Goal: Information Seeking & Learning: Learn about a topic

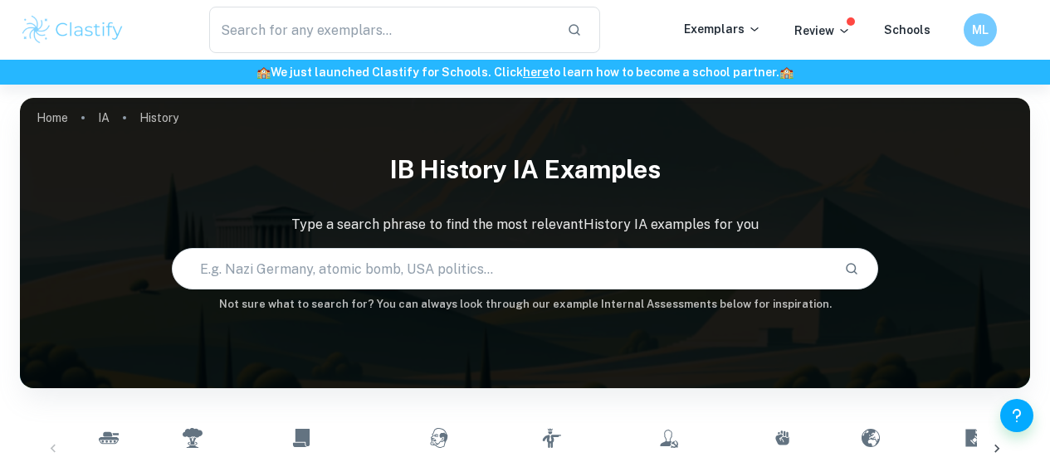
scroll to position [209, 0]
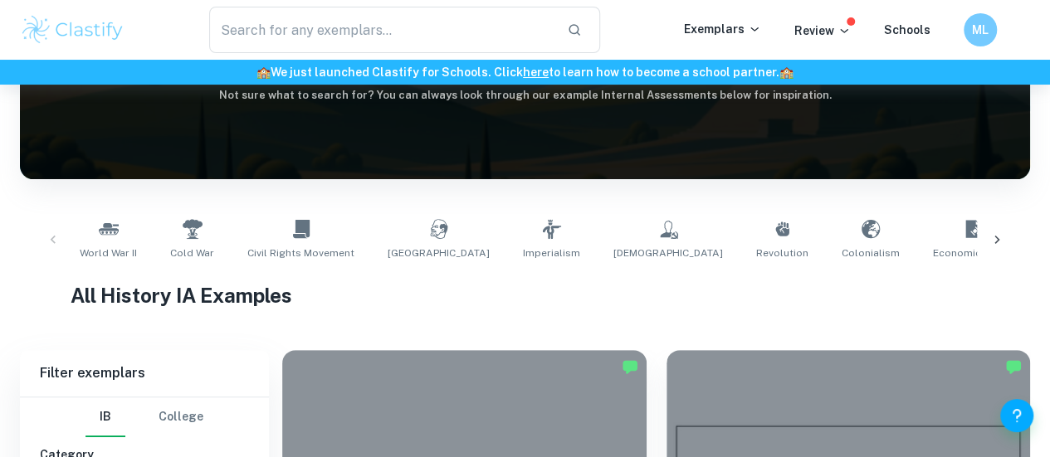
click at [563, 287] on h1 "All History IA Examples" at bounding box center [525, 296] width 909 height 30
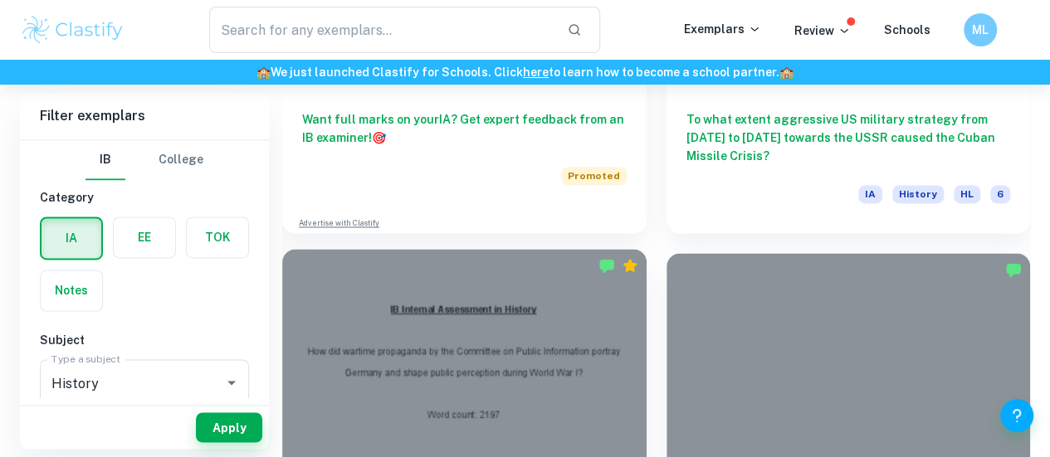
scroll to position [1192, 0]
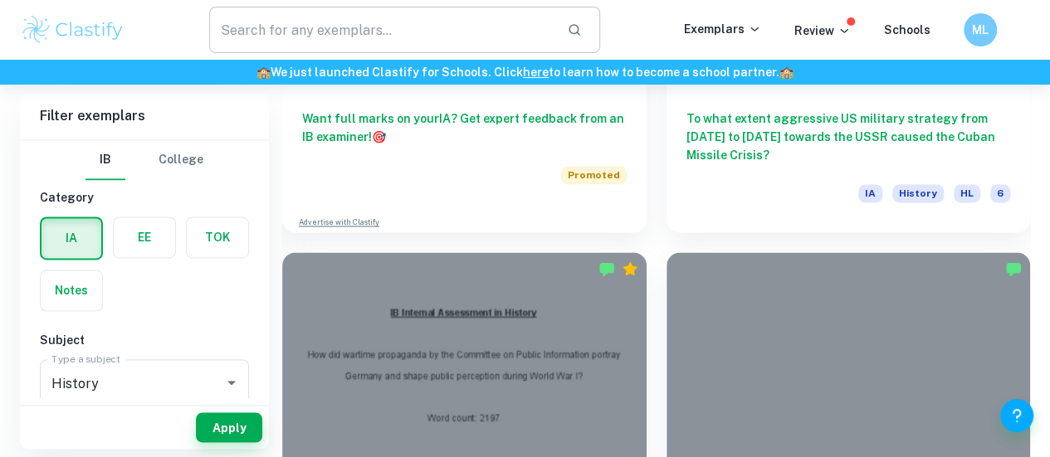
click at [410, 9] on input "text" at bounding box center [381, 30] width 345 height 46
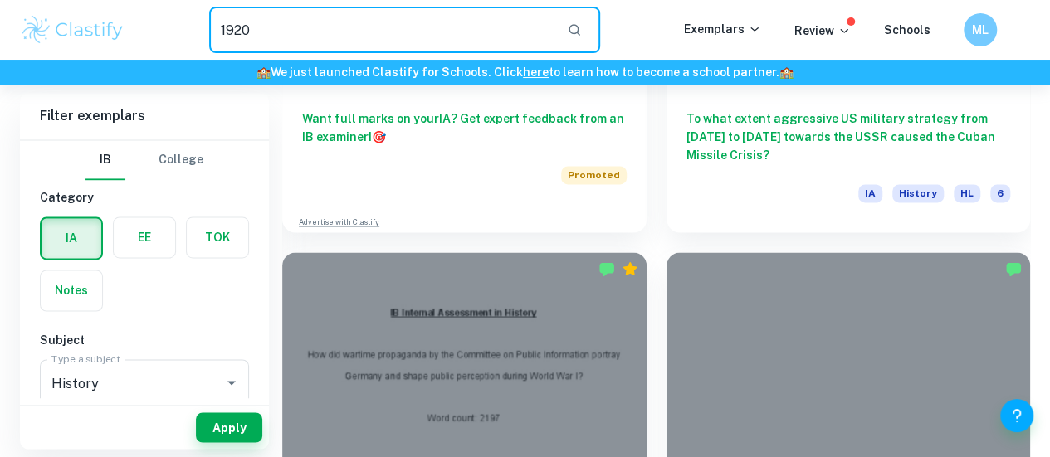
type input "1920"
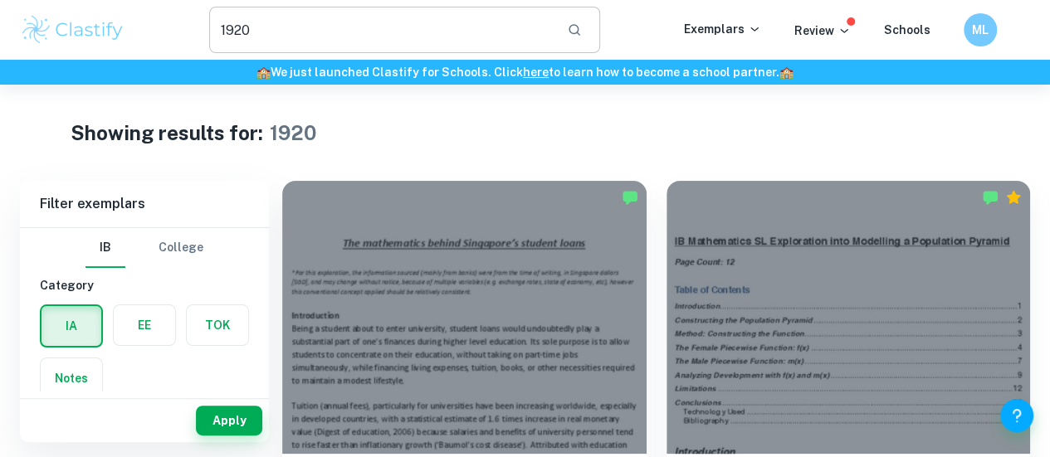
scroll to position [141, 0]
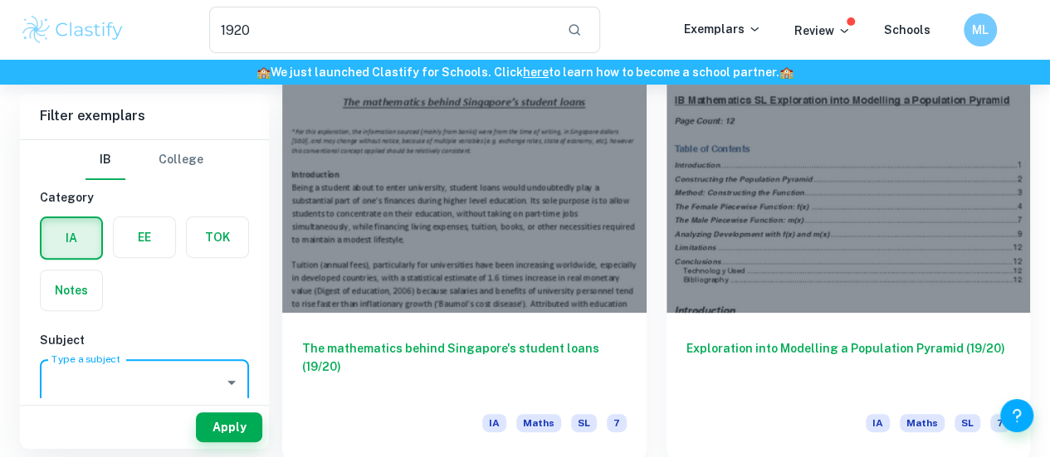
click at [88, 377] on input "Type a subject" at bounding box center [131, 383] width 169 height 32
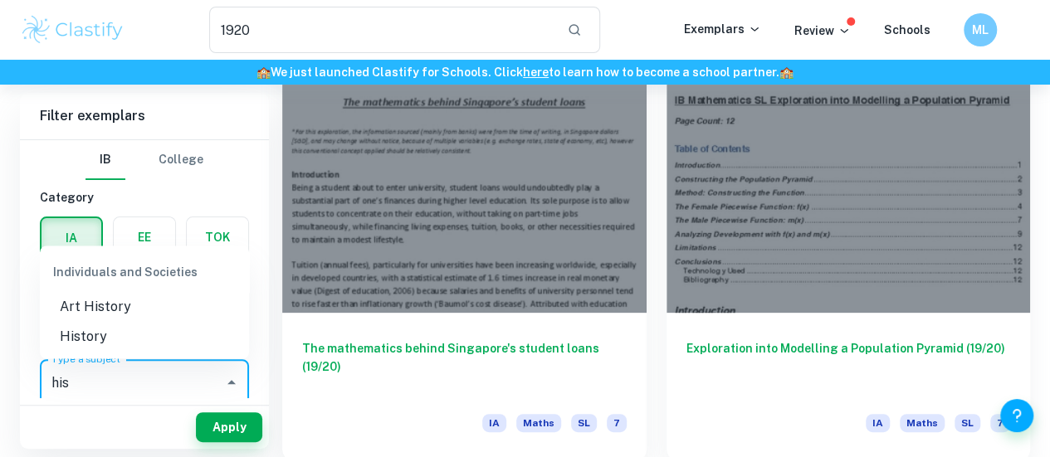
click at [92, 346] on li "History" at bounding box center [144, 337] width 209 height 30
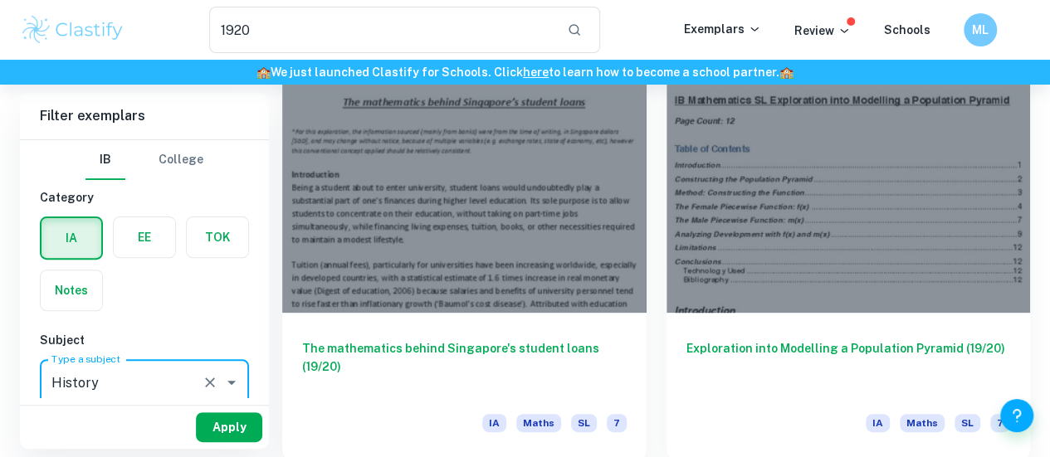
type input "History"
click at [238, 414] on button "Apply" at bounding box center [229, 428] width 66 height 30
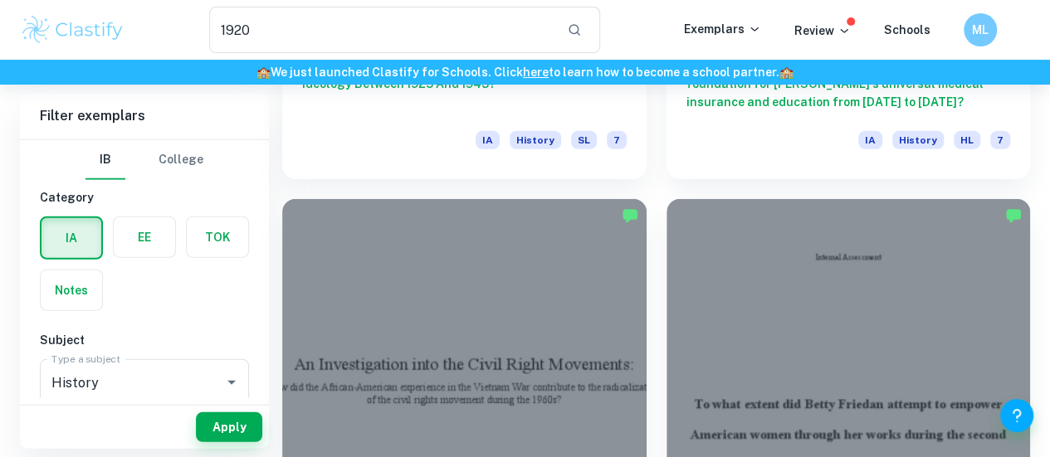
scroll to position [2193, 0]
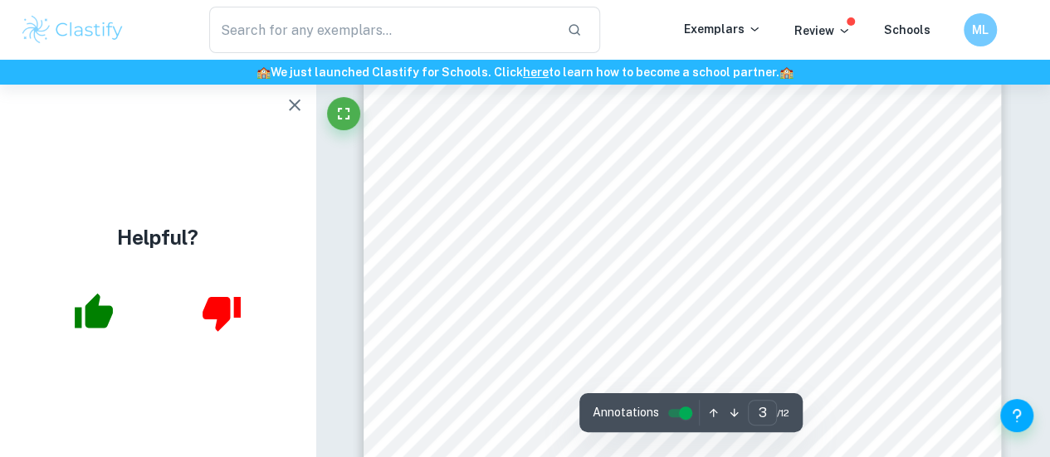
scroll to position [1964, 0]
click at [292, 100] on icon "button" at bounding box center [295, 105] width 20 height 20
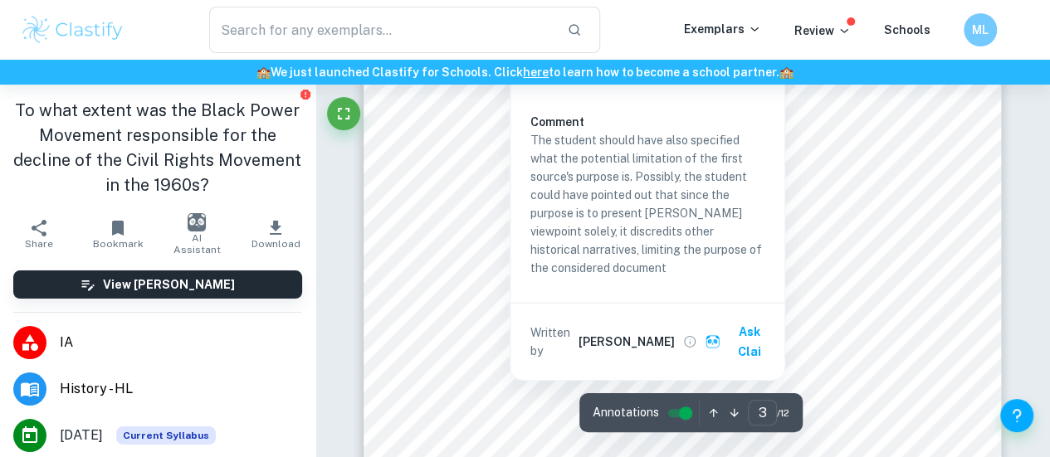
scroll to position [2424, 0]
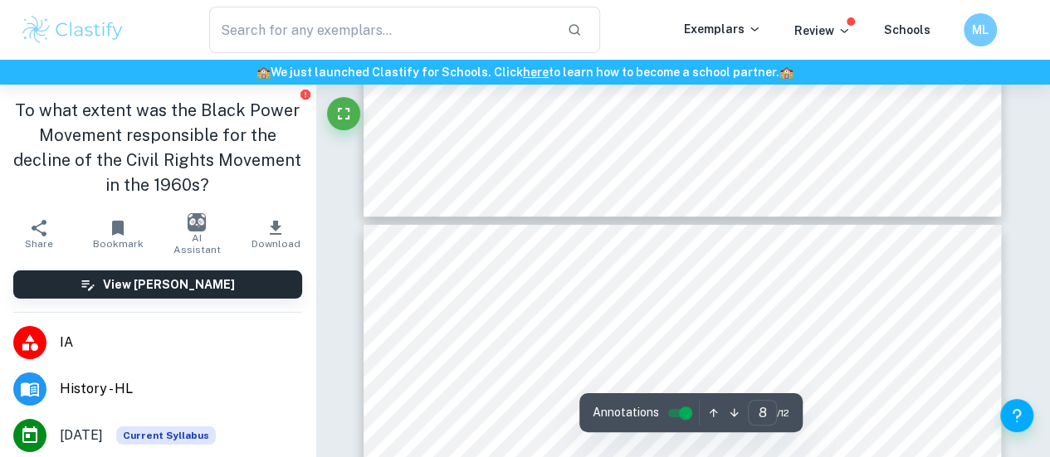
type input "7"
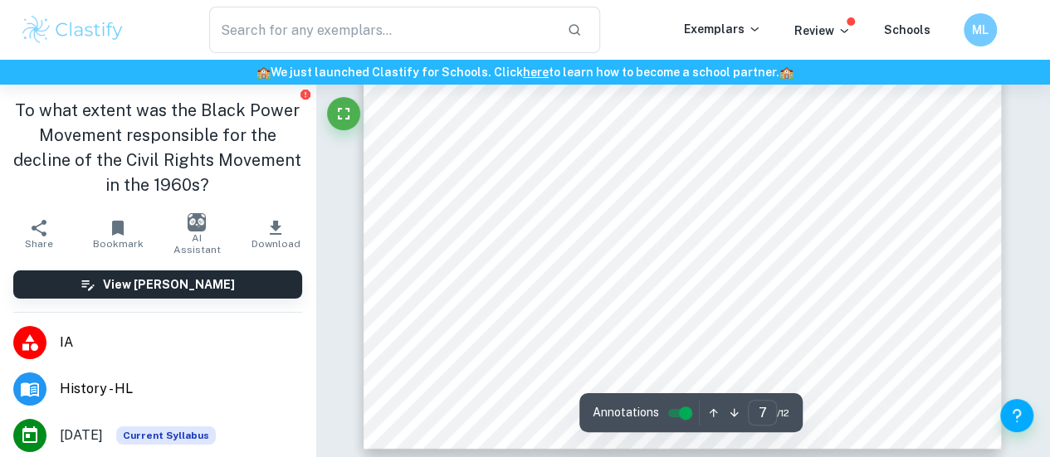
scroll to position [6104, 0]
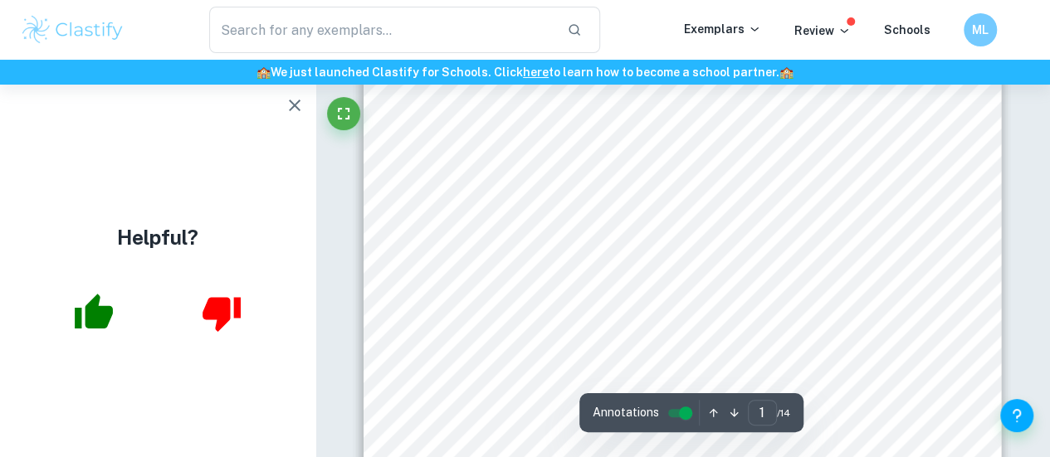
scroll to position [389, 0]
click at [291, 112] on icon "button" at bounding box center [295, 105] width 20 height 20
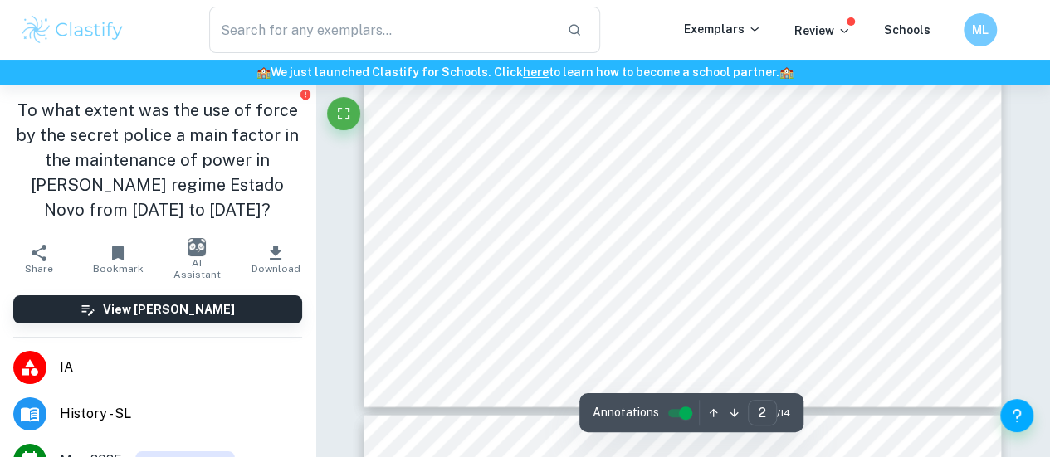
type input "3"
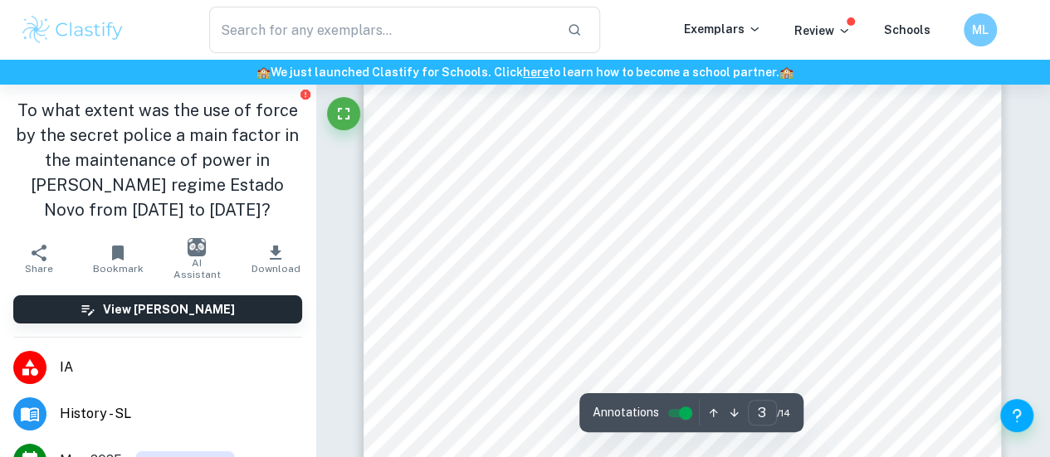
scroll to position [2311, 0]
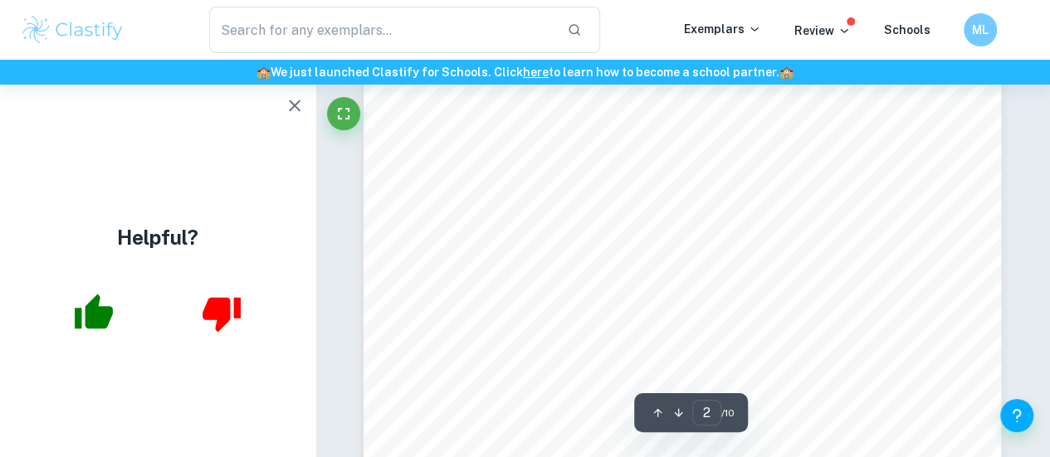
scroll to position [1230, 0]
click at [291, 112] on icon "button" at bounding box center [295, 105] width 20 height 20
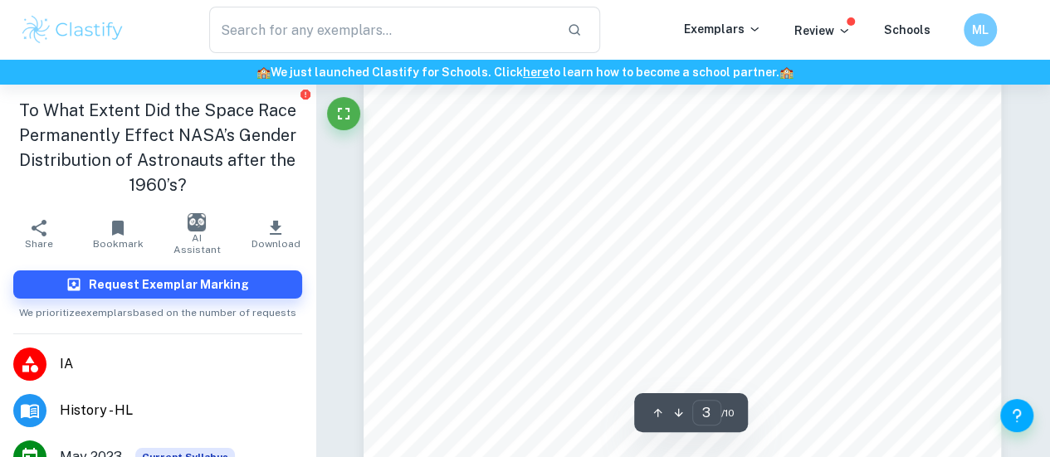
scroll to position [1821, 0]
type input "5"
